Goal: Task Accomplishment & Management: Use online tool/utility

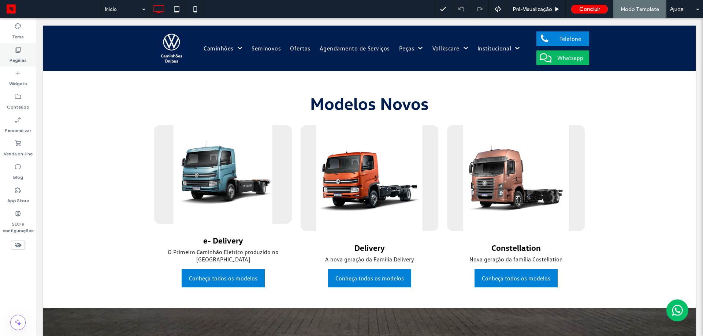
click at [15, 53] on label "Páginas" at bounding box center [18, 58] width 17 height 10
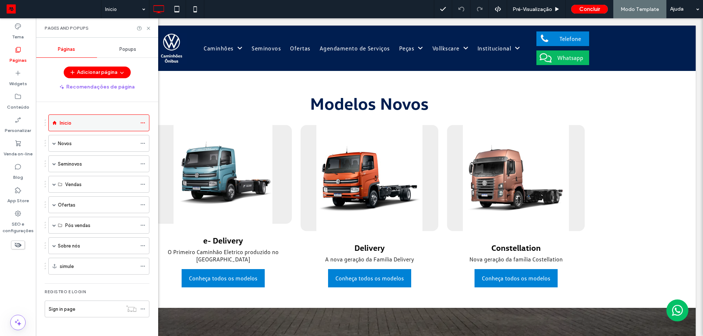
click at [63, 127] on label "Inicio" at bounding box center [66, 123] width 12 height 13
click at [91, 139] on div "Novos" at bounding box center [97, 143] width 79 height 16
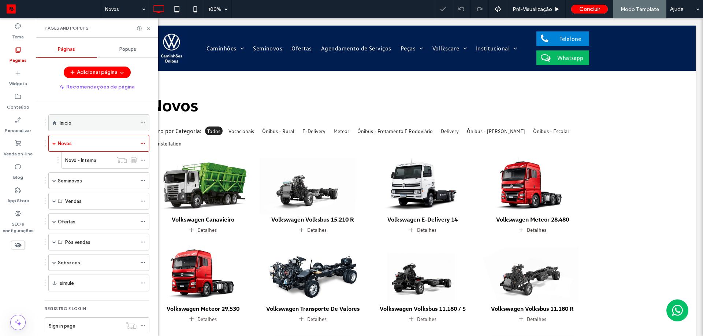
click at [103, 127] on div "Inicio" at bounding box center [98, 123] width 77 height 8
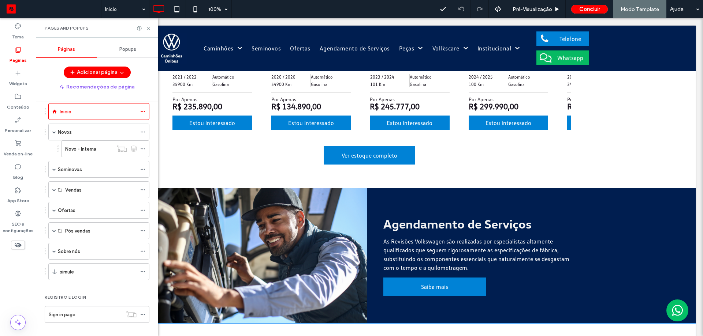
scroll to position [439, 0]
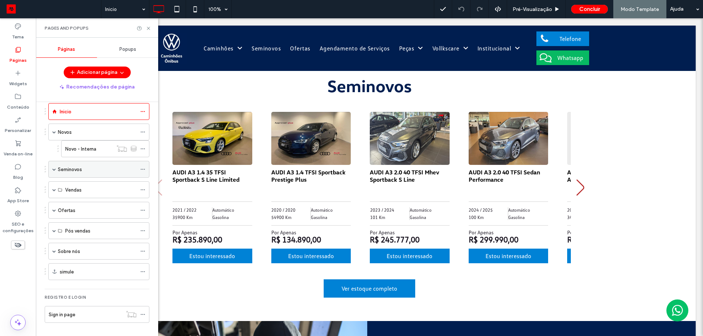
click at [99, 173] on div "Seminovos" at bounding box center [97, 170] width 79 height 8
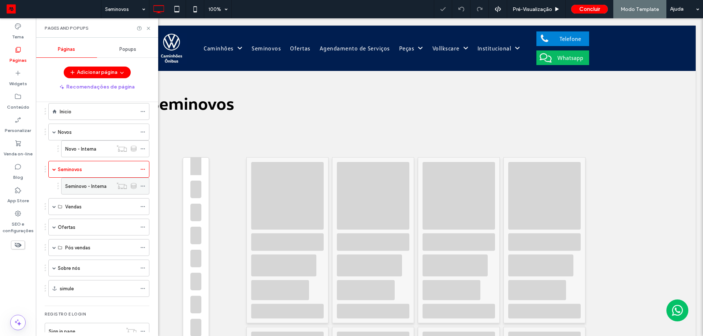
click at [88, 189] on label "Seminovo - Interna" at bounding box center [85, 186] width 41 height 13
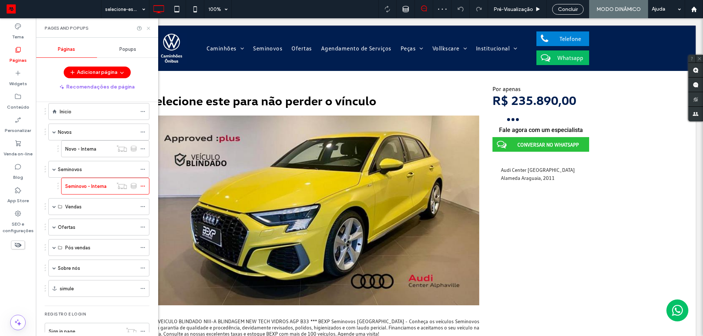
click at [147, 29] on use at bounding box center [148, 28] width 3 height 3
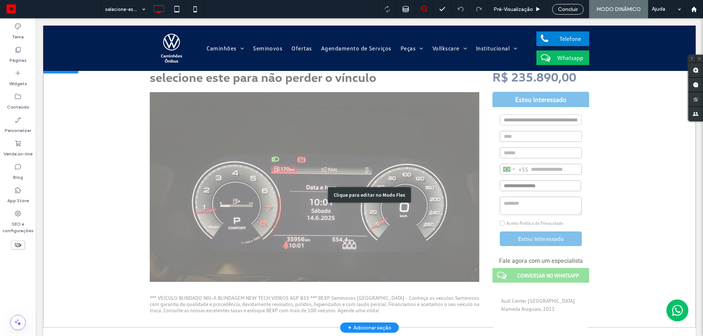
scroll to position [37, 0]
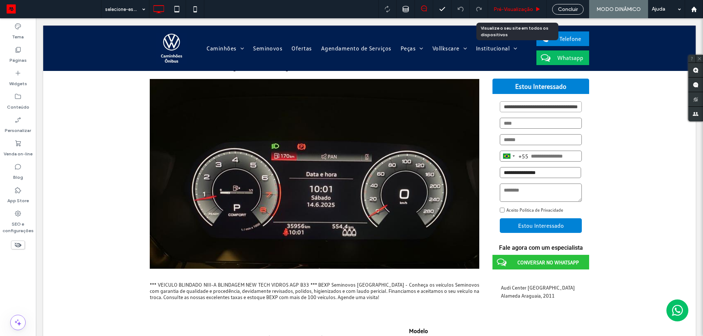
click at [512, 4] on div "Pré-Visualizaçāo" at bounding box center [517, 9] width 59 height 18
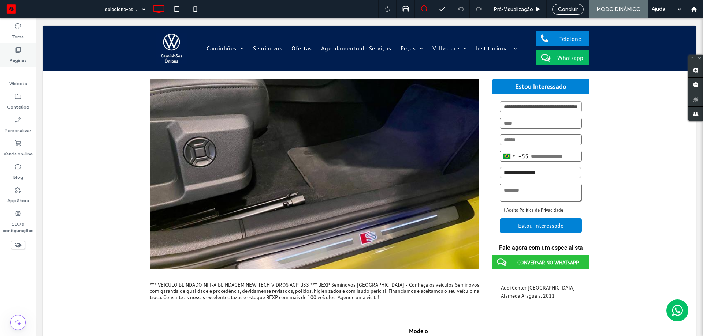
click at [14, 55] on label "Páginas" at bounding box center [18, 58] width 17 height 10
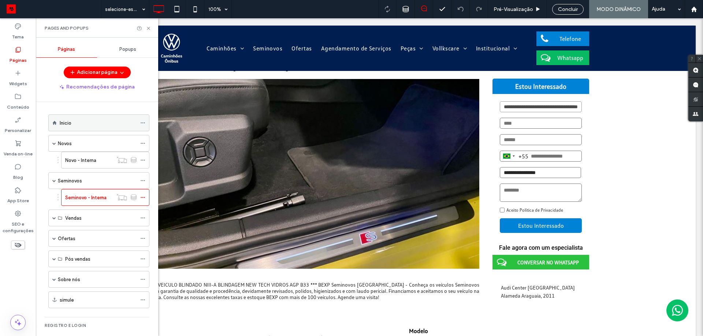
click at [113, 126] on div "Inicio" at bounding box center [98, 123] width 77 height 8
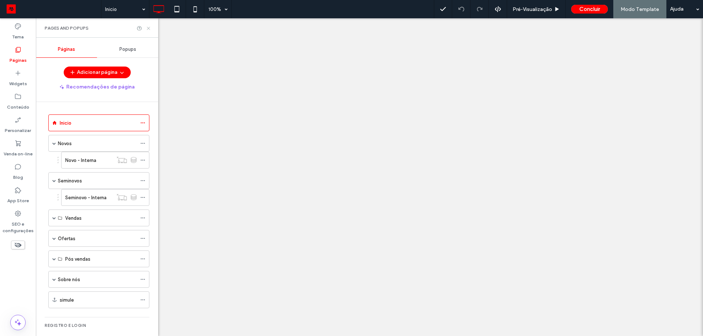
click at [149, 29] on use at bounding box center [148, 28] width 3 height 3
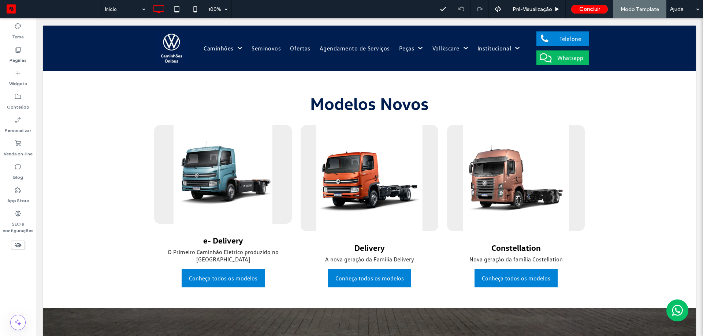
click at [14, 50] on div "Páginas" at bounding box center [18, 54] width 36 height 23
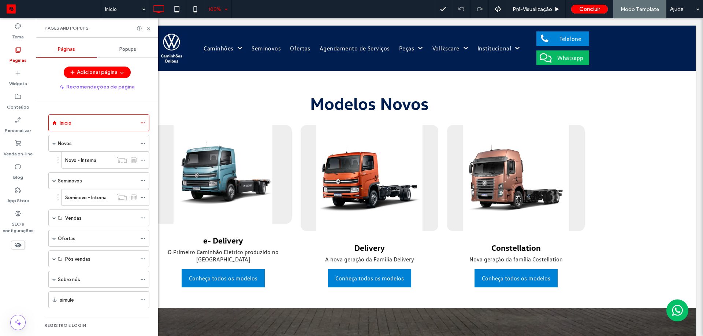
click at [151, 26] on div "Pages and Popups" at bounding box center [97, 27] width 122 height 19
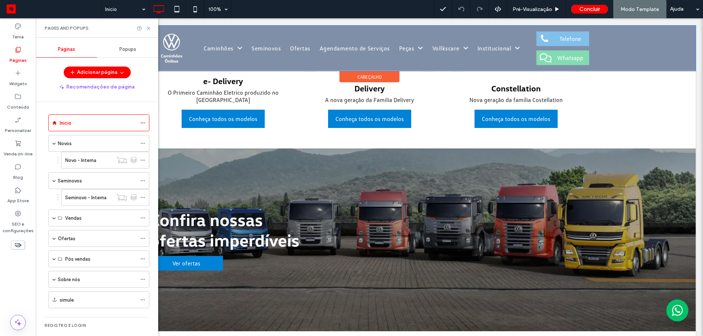
scroll to position [146, 0]
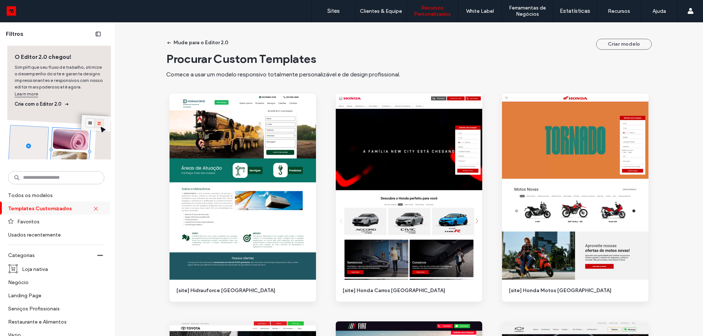
drag, startPoint x: 59, startPoint y: 188, endPoint x: 68, endPoint y: 188, distance: 9.5
click at [75, 178] on input at bounding box center [56, 177] width 96 height 13
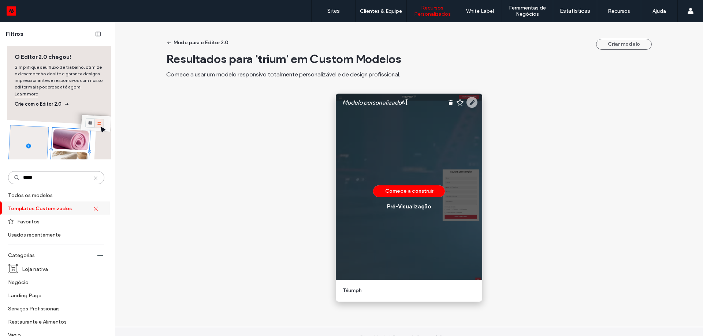
type input "*****"
click at [472, 99] on use at bounding box center [471, 102] width 11 height 11
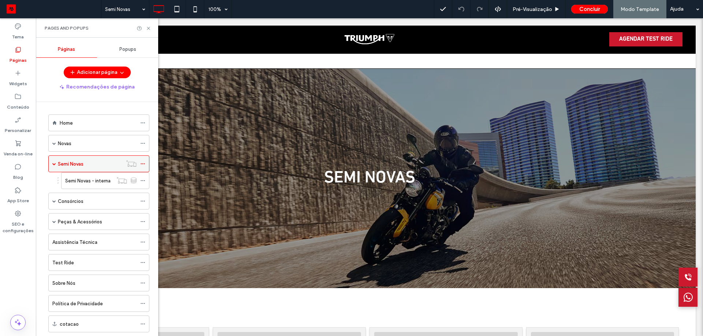
click at [142, 167] on span at bounding box center [142, 163] width 5 height 11
click at [147, 161] on div at bounding box center [144, 163] width 9 height 11
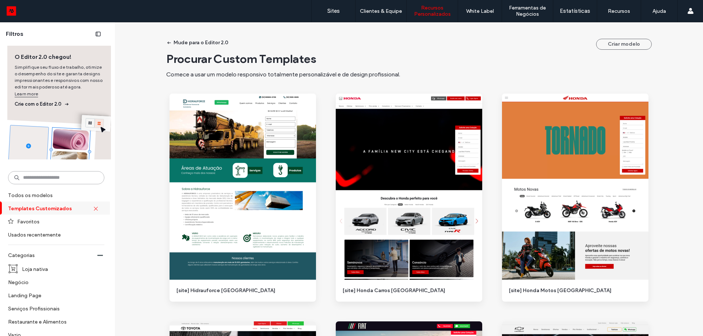
click at [45, 177] on input at bounding box center [56, 177] width 96 height 13
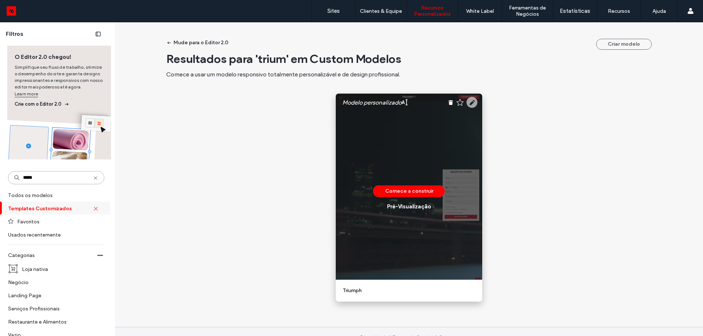
type input "*****"
click at [469, 100] on use at bounding box center [471, 102] width 11 height 11
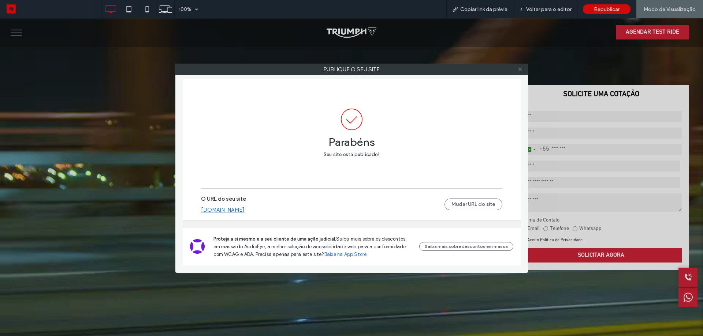
click at [521, 71] on icon at bounding box center [519, 69] width 5 height 5
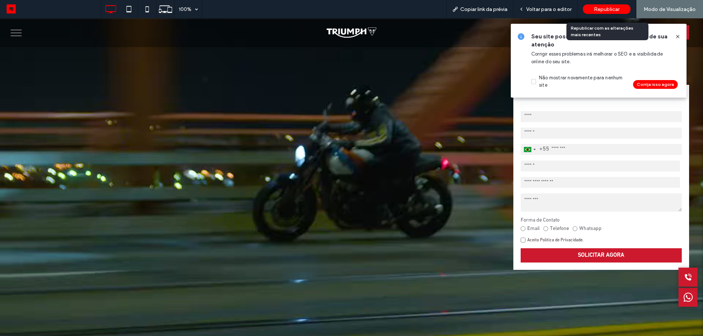
click at [595, 8] on span "Republicar" at bounding box center [606, 9] width 26 height 6
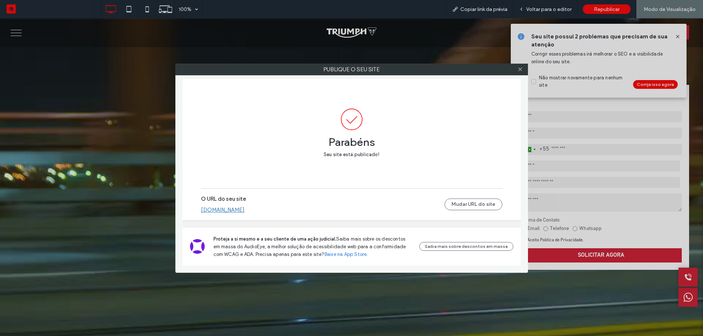
click at [244, 212] on link "triumphmotos.motorleads.co" at bounding box center [223, 210] width 44 height 7
click at [521, 69] on icon at bounding box center [519, 69] width 5 height 5
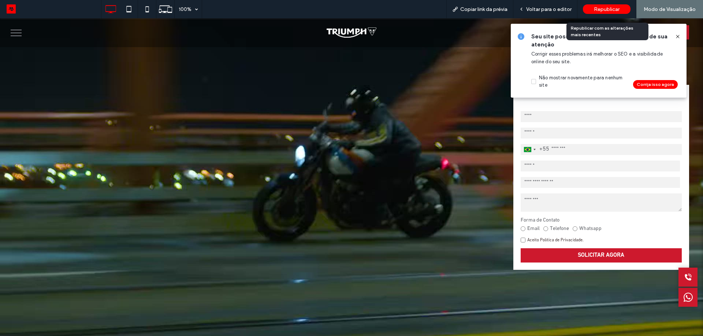
click at [601, 7] on span "Republicar" at bounding box center [606, 9] width 26 height 6
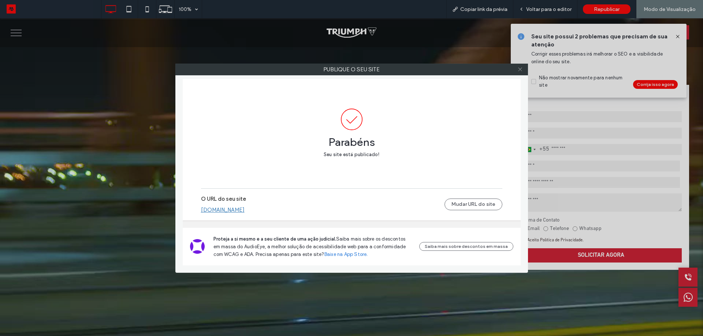
click at [521, 73] on span at bounding box center [519, 69] width 5 height 11
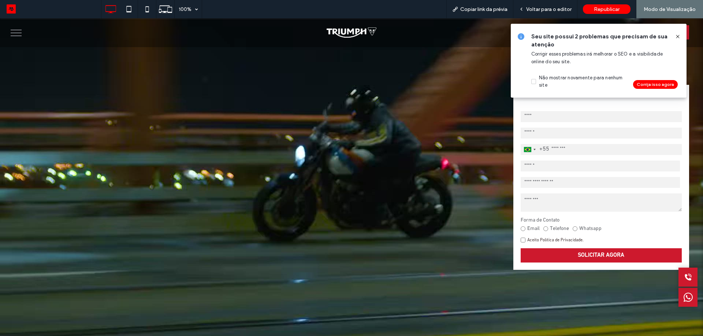
click at [675, 40] on span at bounding box center [677, 37] width 6 height 8
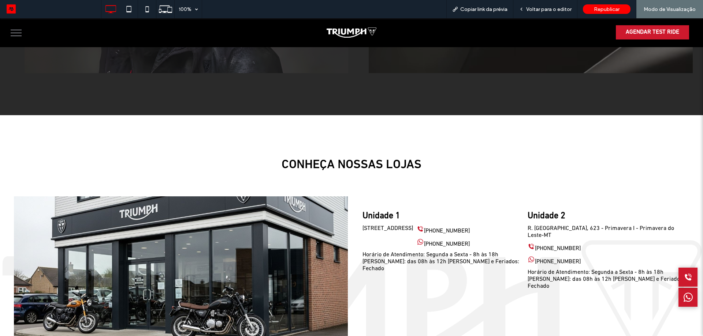
scroll to position [1500, 0]
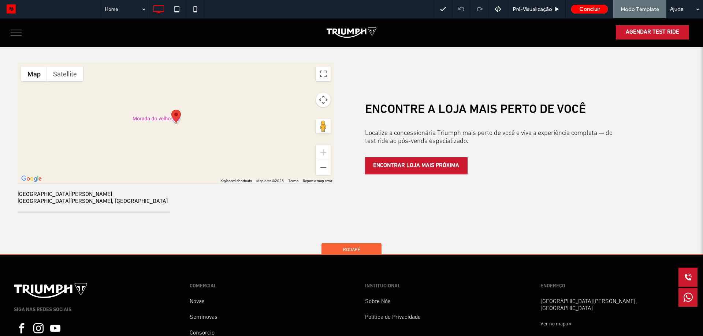
scroll to position [1903, 0]
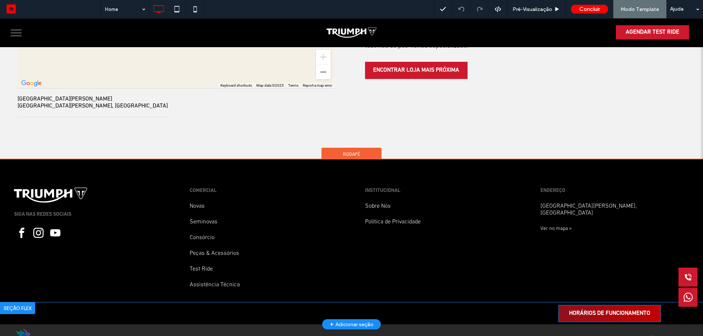
click at [585, 310] on span "HORÁRIOS DE FUNCIONAMENTO" at bounding box center [609, 313] width 81 height 7
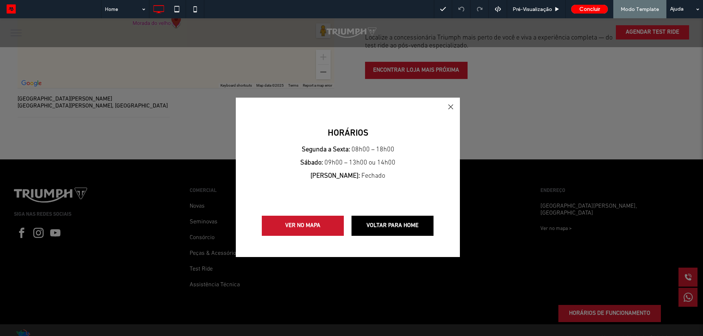
click at [450, 108] on div at bounding box center [450, 107] width 10 height 10
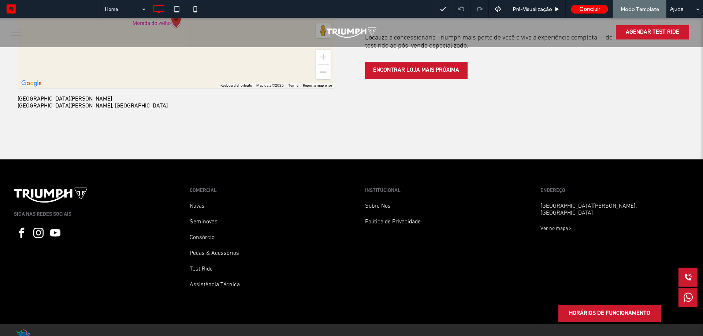
click at [198, 286] on div "SIGA NAS REDES SOCIAIS COMERCIAL Novas Seminovas Consórcio Peças & Acessórios T…" at bounding box center [351, 231] width 703 height 143
click at [211, 266] on p "Test Ride" at bounding box center [264, 269] width 148 height 7
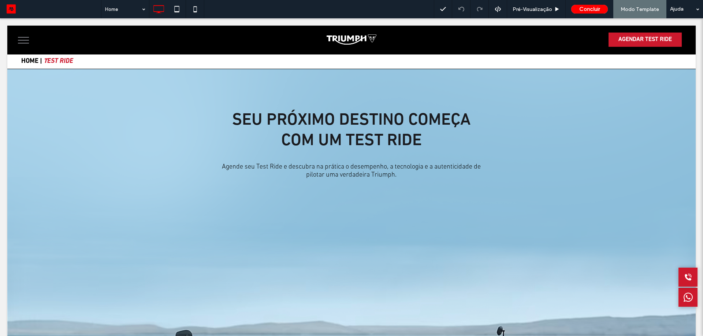
scroll to position [0, 0]
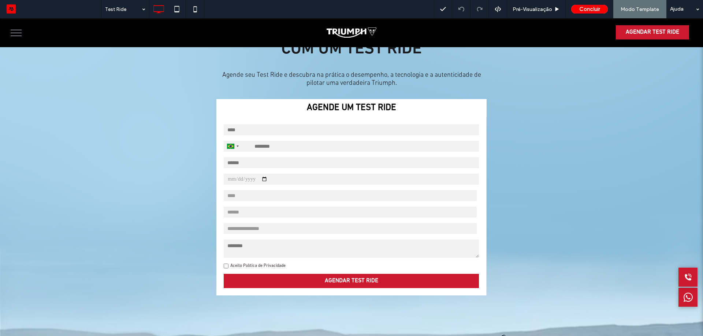
scroll to position [73, 0]
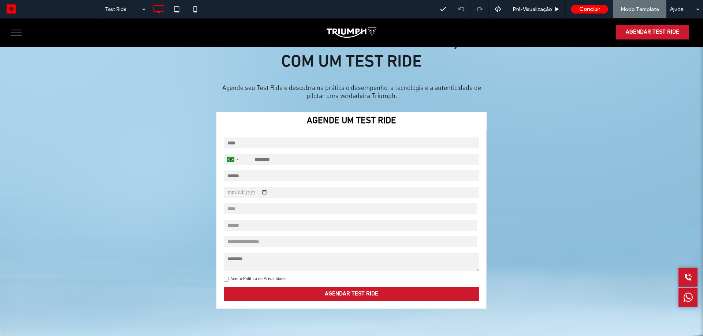
click at [270, 159] on input "tel" at bounding box center [351, 159] width 255 height 11
click at [97, 166] on div "AGENDE UM TEST RIDE [GEOGRAPHIC_DATA] +55 +55 244 results found [GEOGRAPHIC_DAT…" at bounding box center [351, 244] width 674 height 264
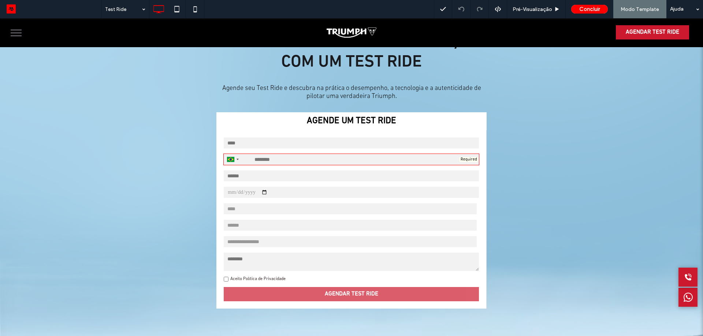
drag, startPoint x: 333, startPoint y: 32, endPoint x: 243, endPoint y: 60, distance: 95.0
click at [333, 32] on img at bounding box center [350, 32] width 49 height 10
click at [17, 35] on div at bounding box center [351, 168] width 703 height 336
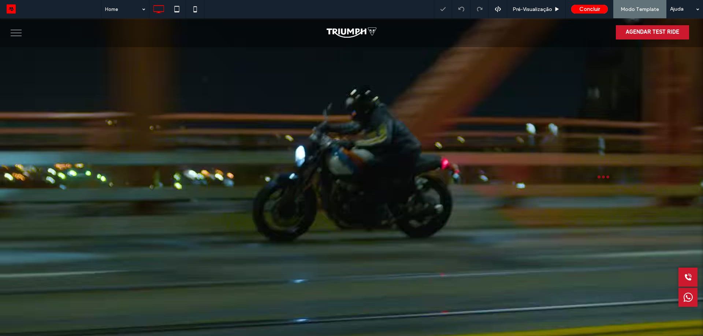
click at [26, 38] on div at bounding box center [117, 32] width 207 height 14
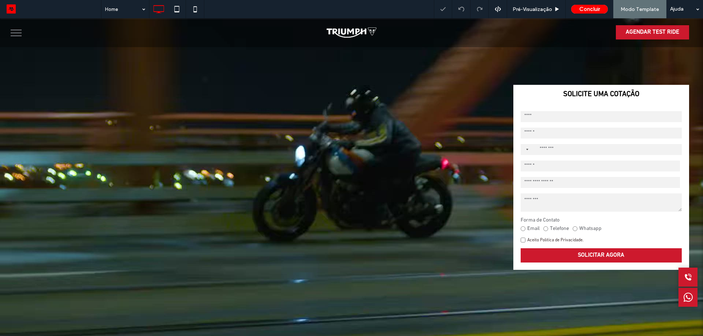
click at [19, 37] on button "menu" at bounding box center [16, 32] width 19 height 19
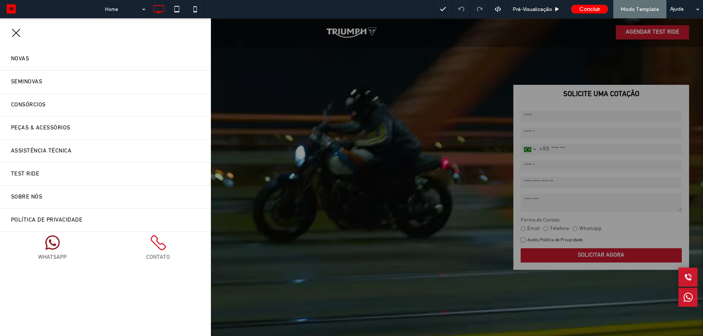
click at [53, 248] on icon at bounding box center [52, 243] width 16 height 16
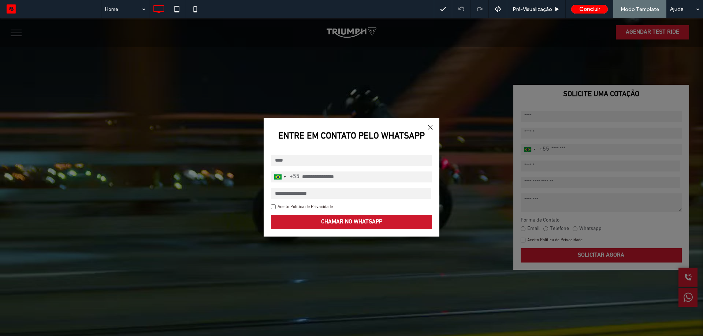
drag, startPoint x: 316, startPoint y: 209, endPoint x: 317, endPoint y: 227, distance: 18.3
click at [316, 209] on link "Aceito Política de Privacidade" at bounding box center [304, 207] width 55 height 4
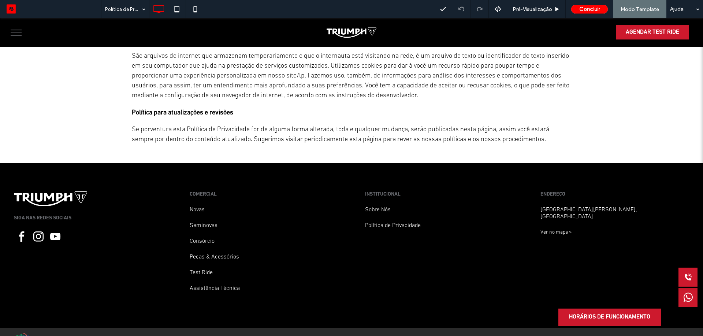
scroll to position [878, 0]
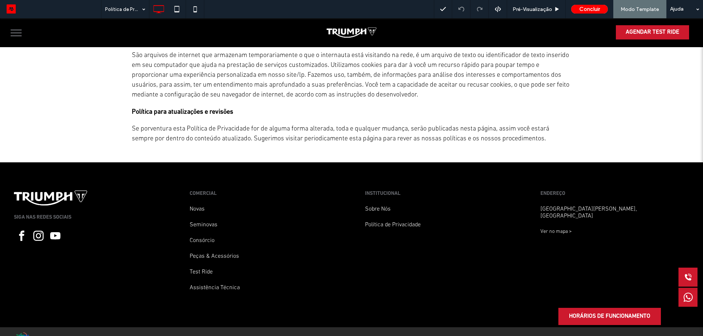
click at [384, 206] on link "Sobre Nós" at bounding box center [378, 209] width 26 height 6
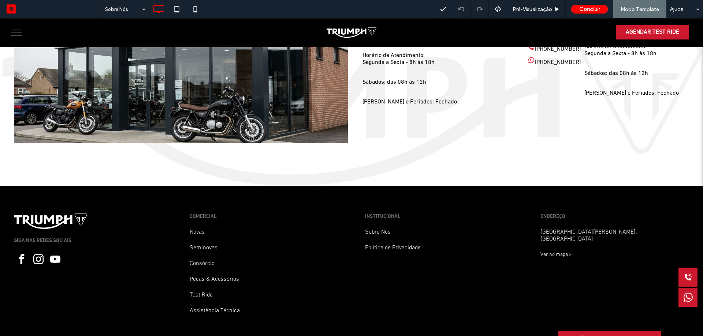
scroll to position [1165, 0]
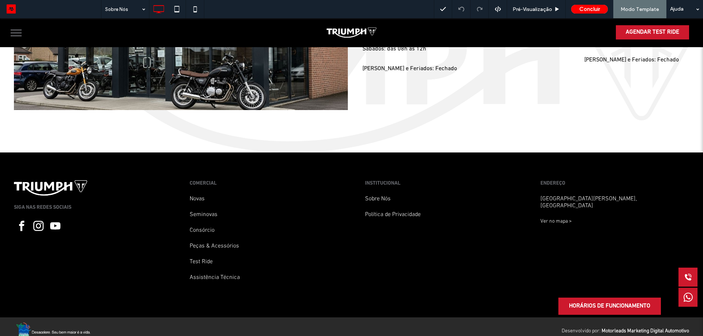
click at [35, 180] on img at bounding box center [50, 187] width 73 height 15
